Goal: Information Seeking & Learning: Learn about a topic

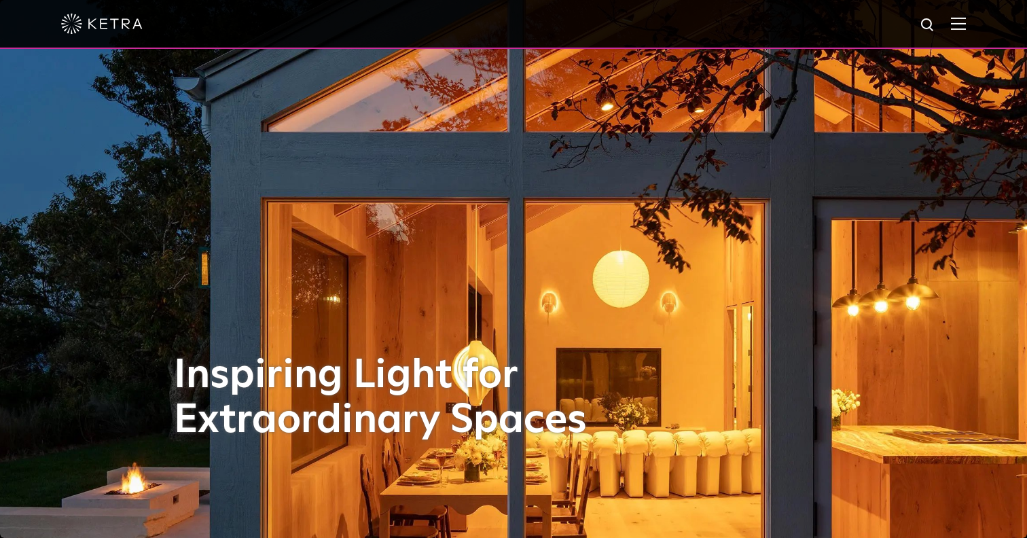
click at [954, 23] on img at bounding box center [958, 23] width 15 height 13
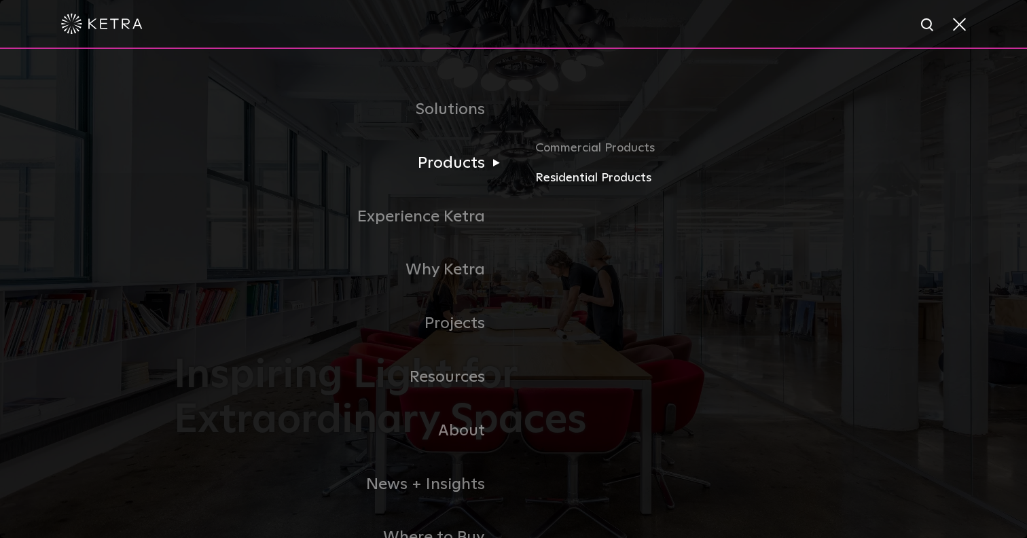
drag, startPoint x: 569, startPoint y: 149, endPoint x: 569, endPoint y: 175, distance: 26.5
click at [569, 175] on ul "Commercial Products Residential Products" at bounding box center [684, 164] width 340 height 50
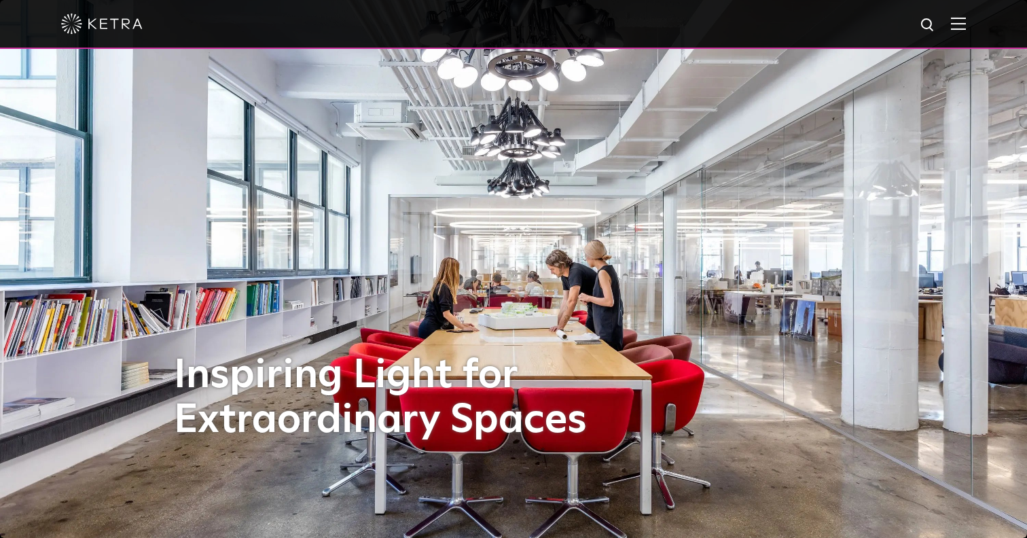
click at [955, 26] on img at bounding box center [958, 23] width 15 height 13
